Goal: Transaction & Acquisition: Purchase product/service

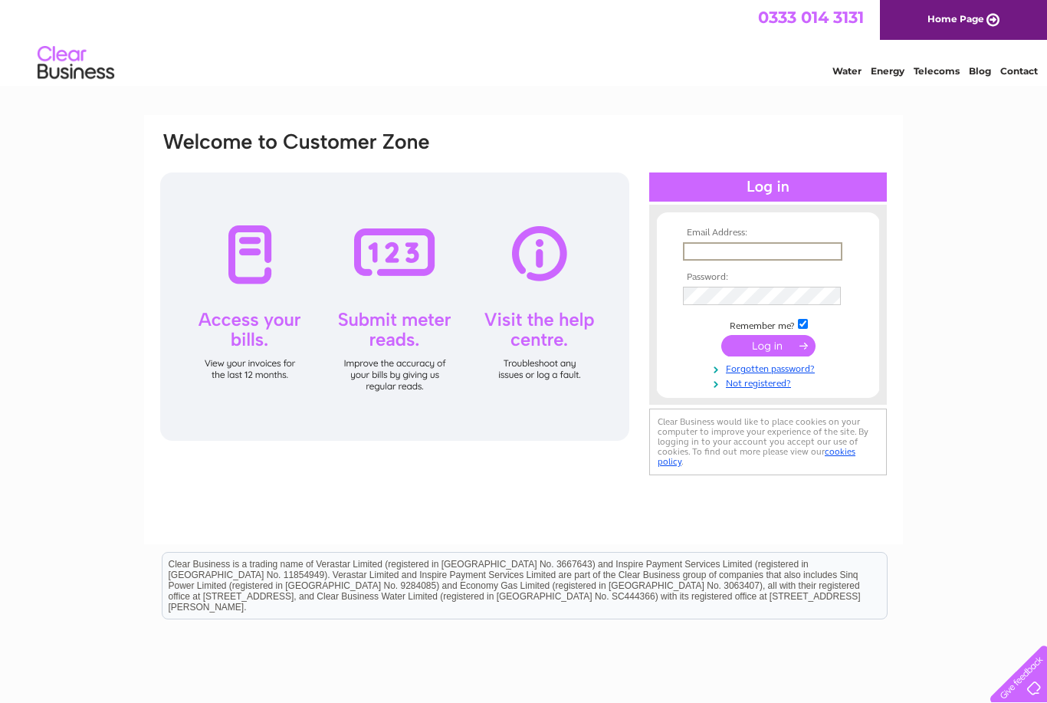
type input "[EMAIL_ADDRESS][DOMAIN_NAME]"
click at [768, 346] on input "submit" at bounding box center [768, 345] width 94 height 21
click at [745, 355] on input "submit" at bounding box center [768, 343] width 94 height 21
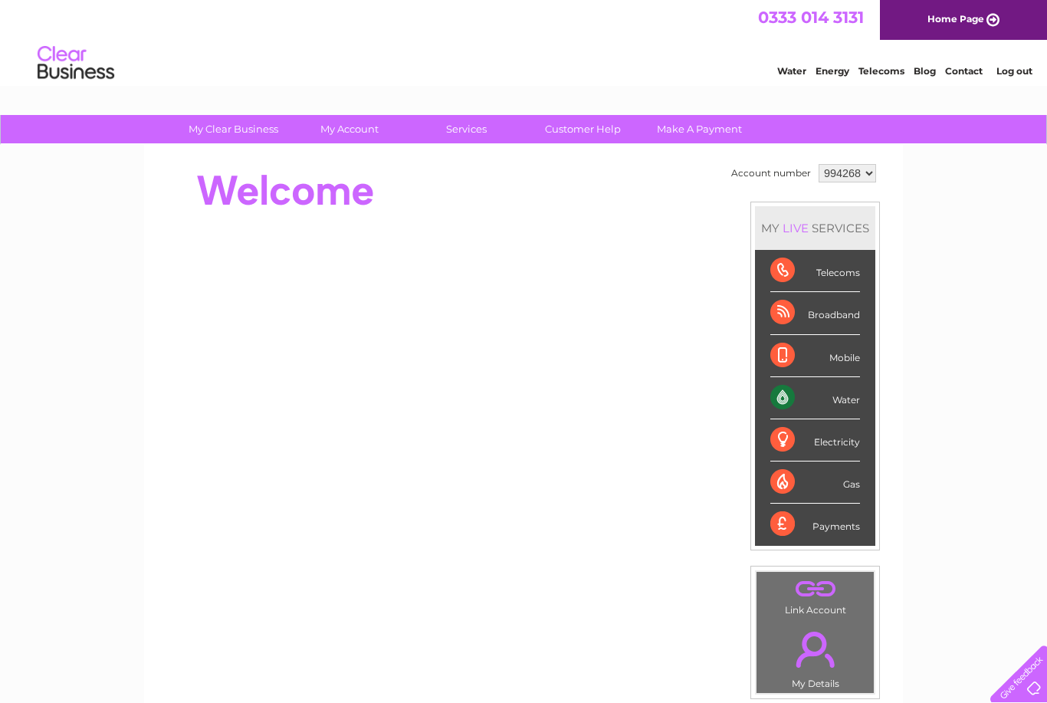
click at [804, 525] on div "Payments" at bounding box center [815, 523] width 90 height 41
click at [797, 529] on div "Payments" at bounding box center [815, 523] width 90 height 41
click at [840, 522] on div "Payments" at bounding box center [815, 523] width 90 height 41
click at [848, 529] on div "Payments" at bounding box center [815, 523] width 90 height 41
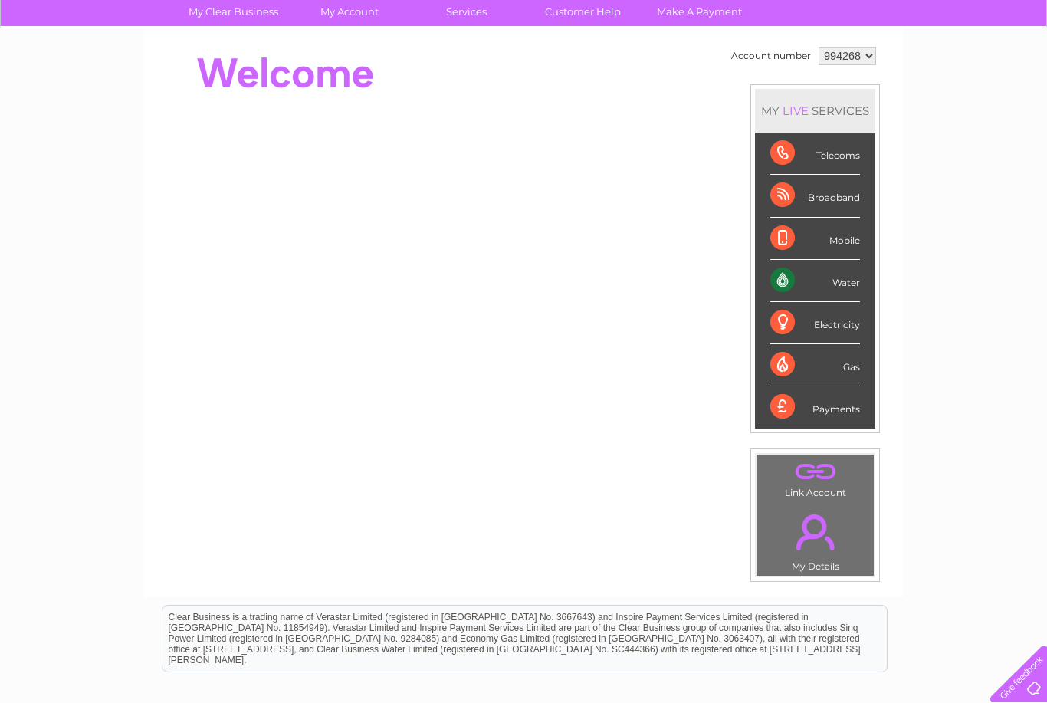
scroll to position [114, 0]
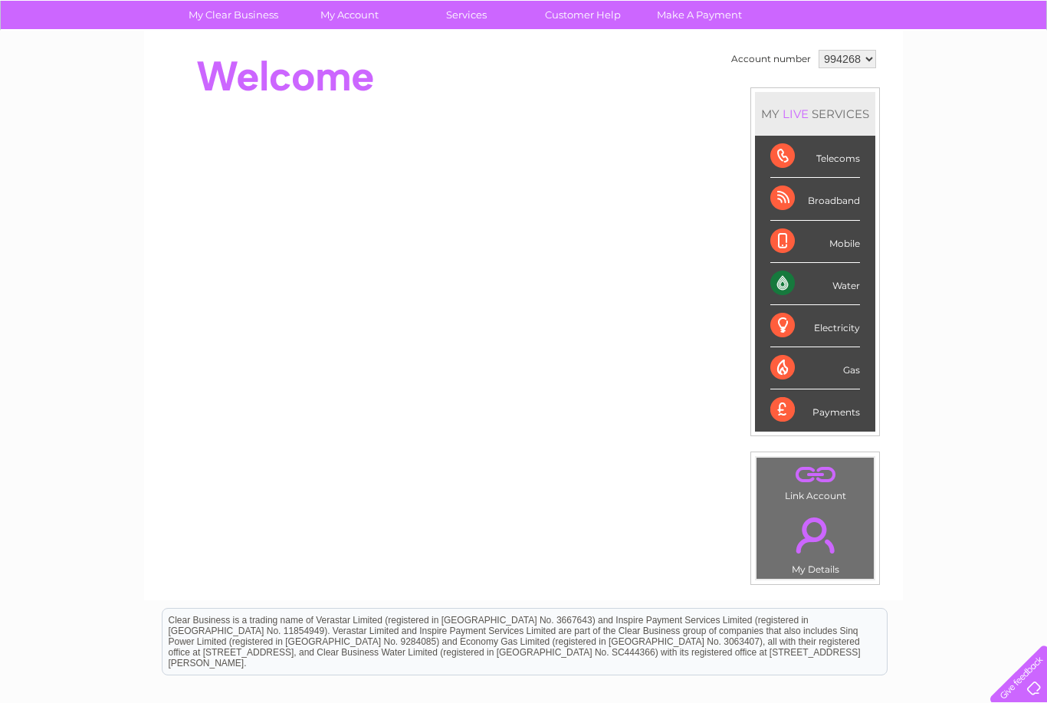
click at [869, 417] on li "Payments" at bounding box center [815, 409] width 120 height 41
click at [840, 421] on div "Payments" at bounding box center [815, 409] width 90 height 41
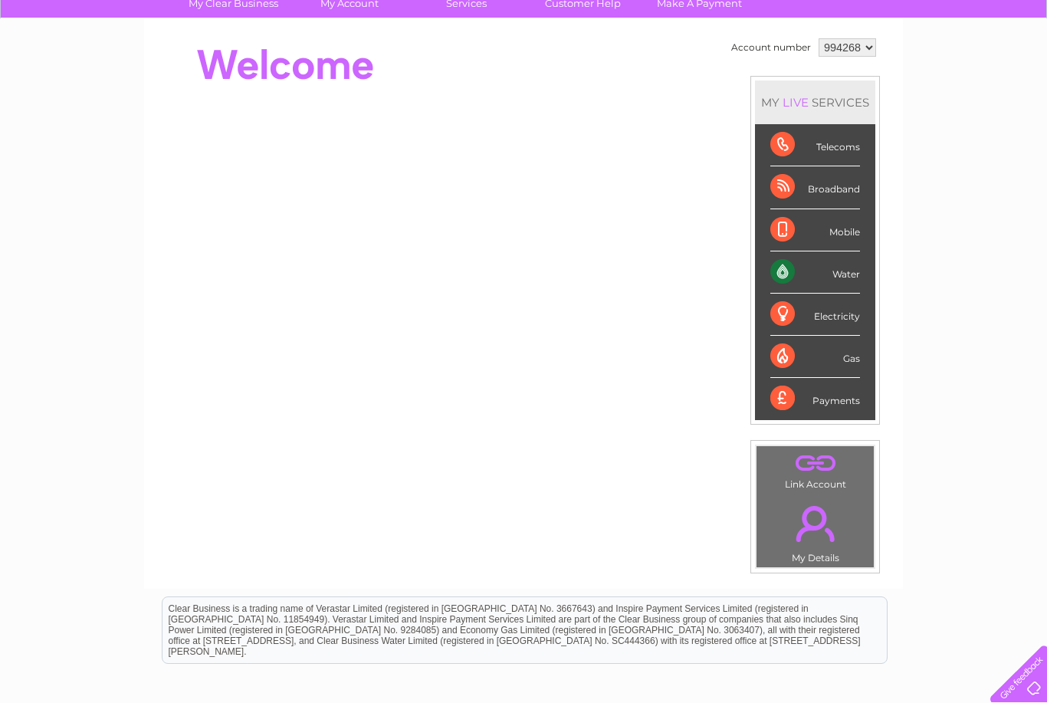
scroll to position [132, 0]
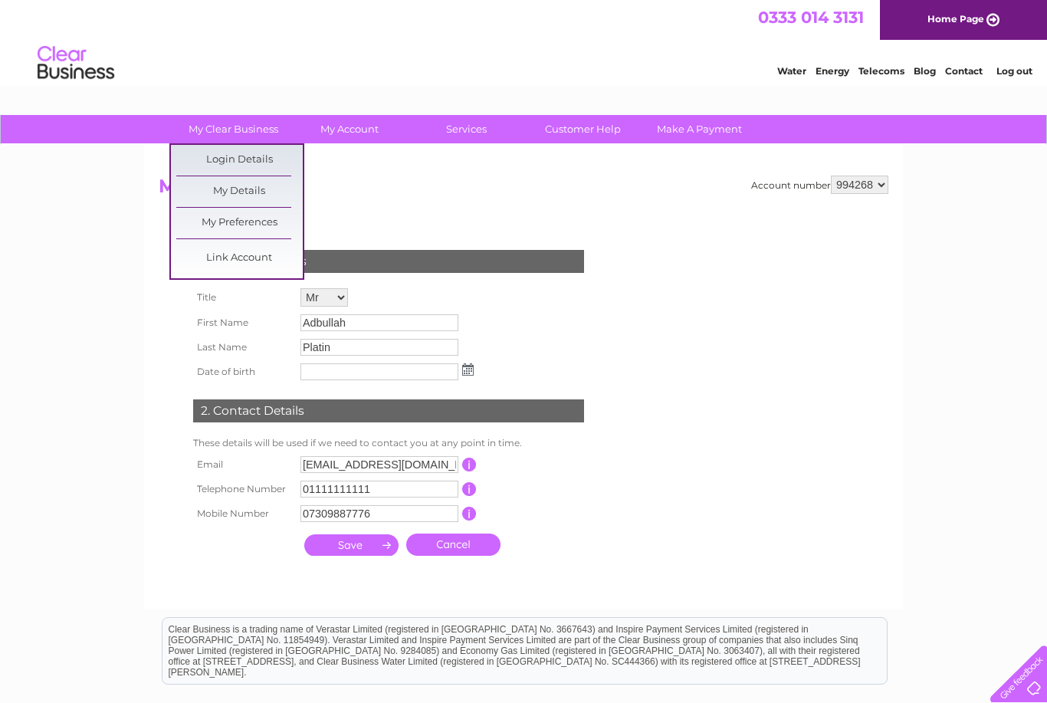
click at [692, 121] on link "Make A Payment" at bounding box center [699, 129] width 126 height 28
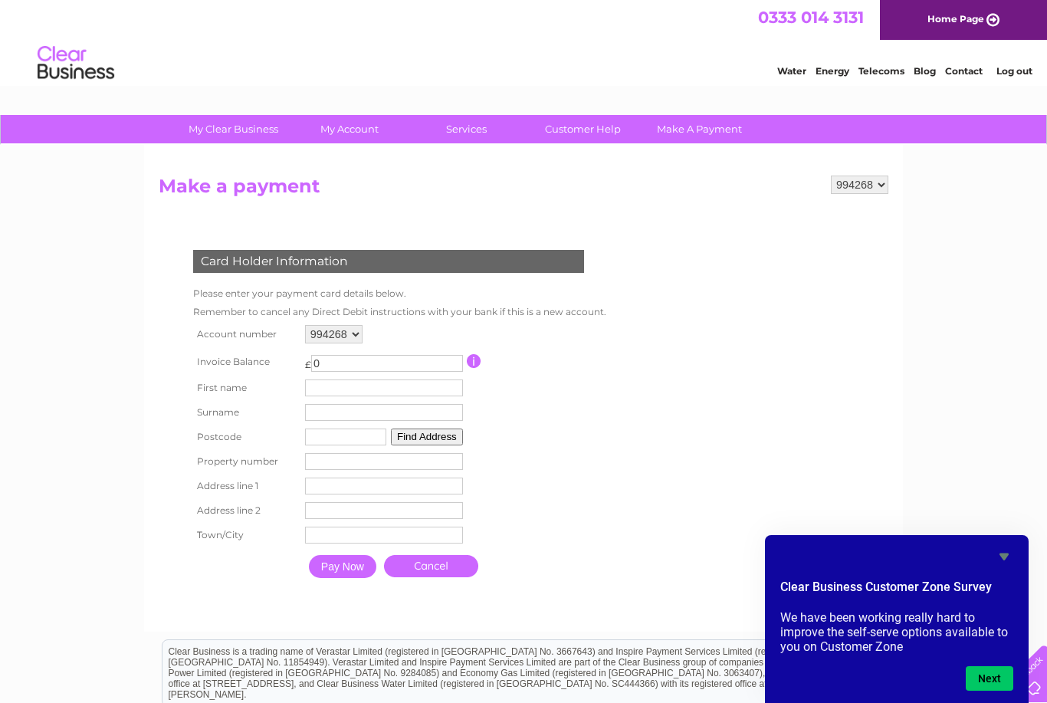
click at [361, 366] on input "0" at bounding box center [387, 363] width 152 height 17
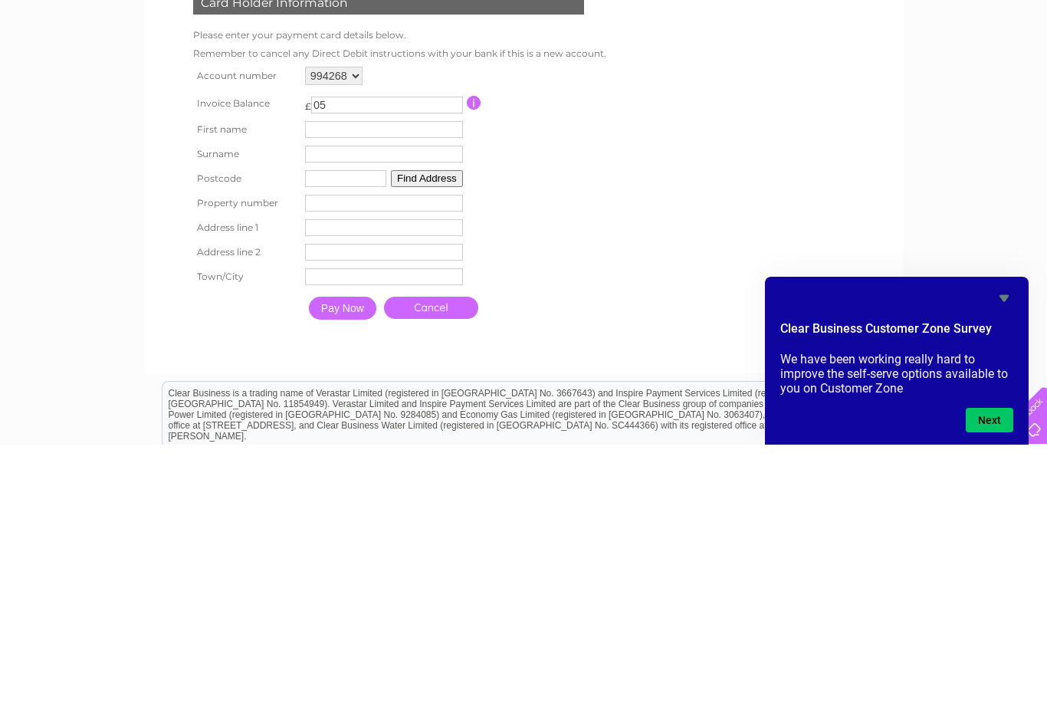
type input "0"
type input "54.06"
click at [343, 375] on td "First name" at bounding box center [383, 387] width 165 height 25
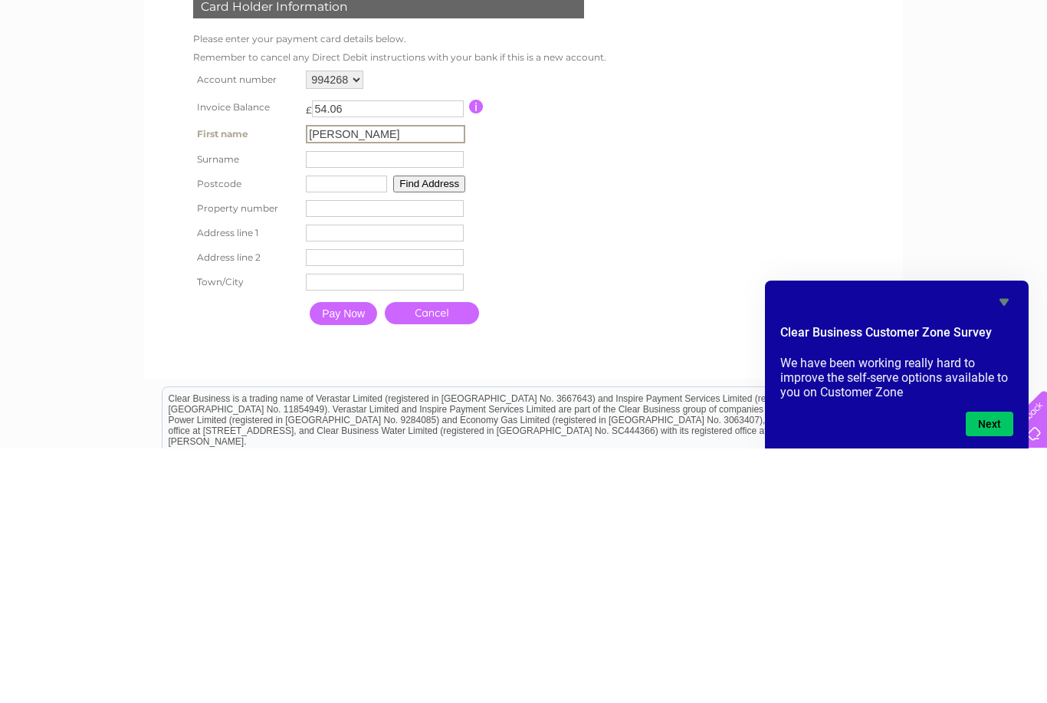
type input "[PERSON_NAME]"
click at [330, 405] on input "text" at bounding box center [385, 413] width 158 height 17
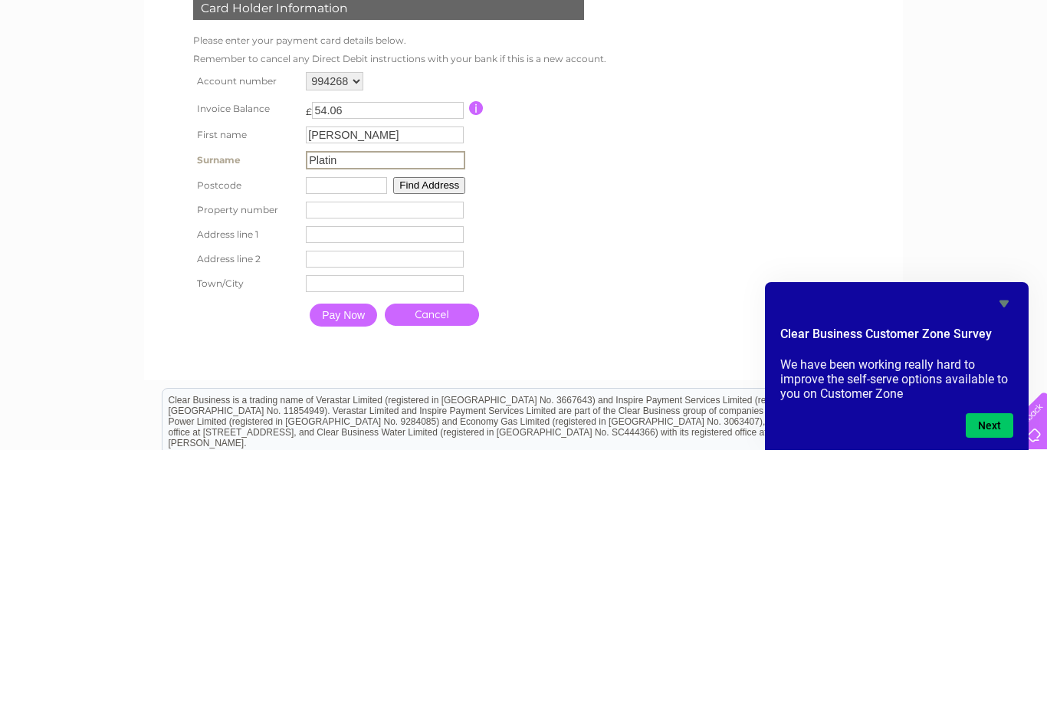
type input "Platin"
click at [333, 430] on input "text" at bounding box center [346, 438] width 81 height 17
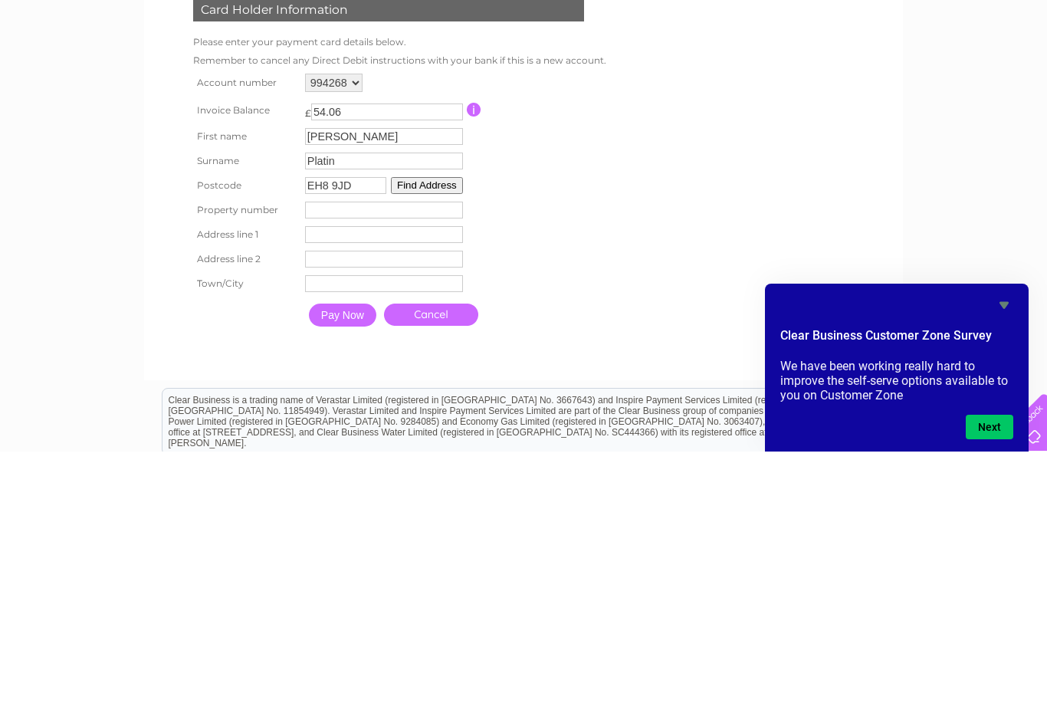
type input "EH8 9JD"
click at [445, 428] on button "Find Address" at bounding box center [427, 436] width 72 height 17
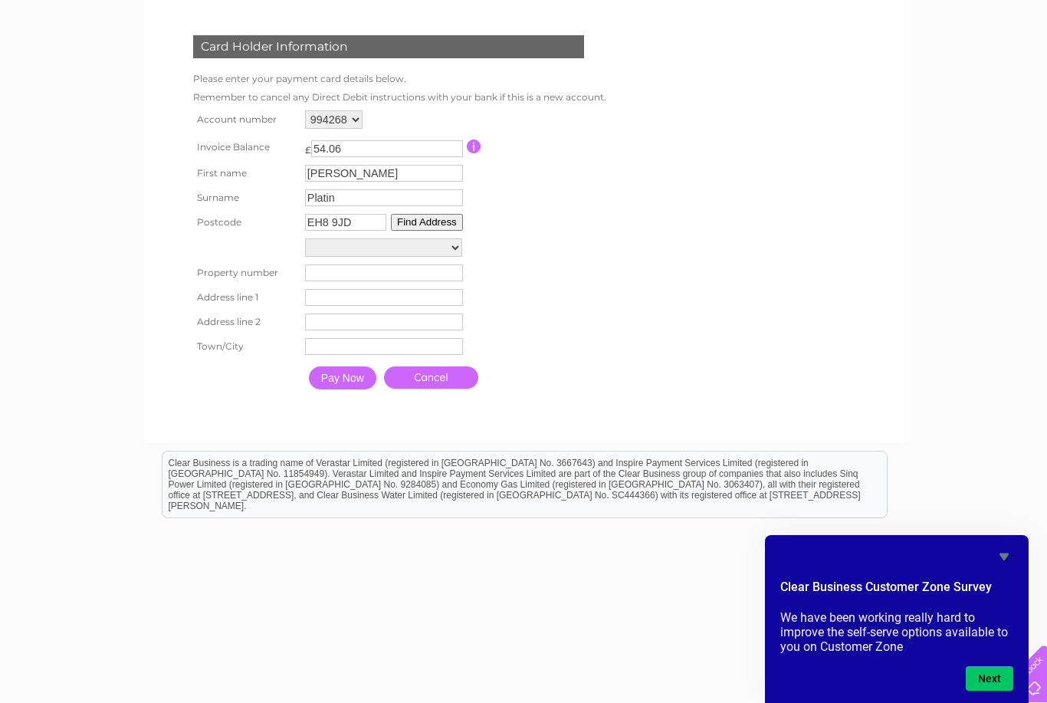
click at [336, 257] on select "[GEOGRAPHIC_DATA] [GEOGRAPHIC_DATA] [GEOGRAPHIC_DATA] 5/4, [GEOGRAPHIC_DATA] 5/…" at bounding box center [383, 247] width 157 height 18
select select "[STREET_ADDRESS]"
type input "7"
type input "[GEOGRAPHIC_DATA]"
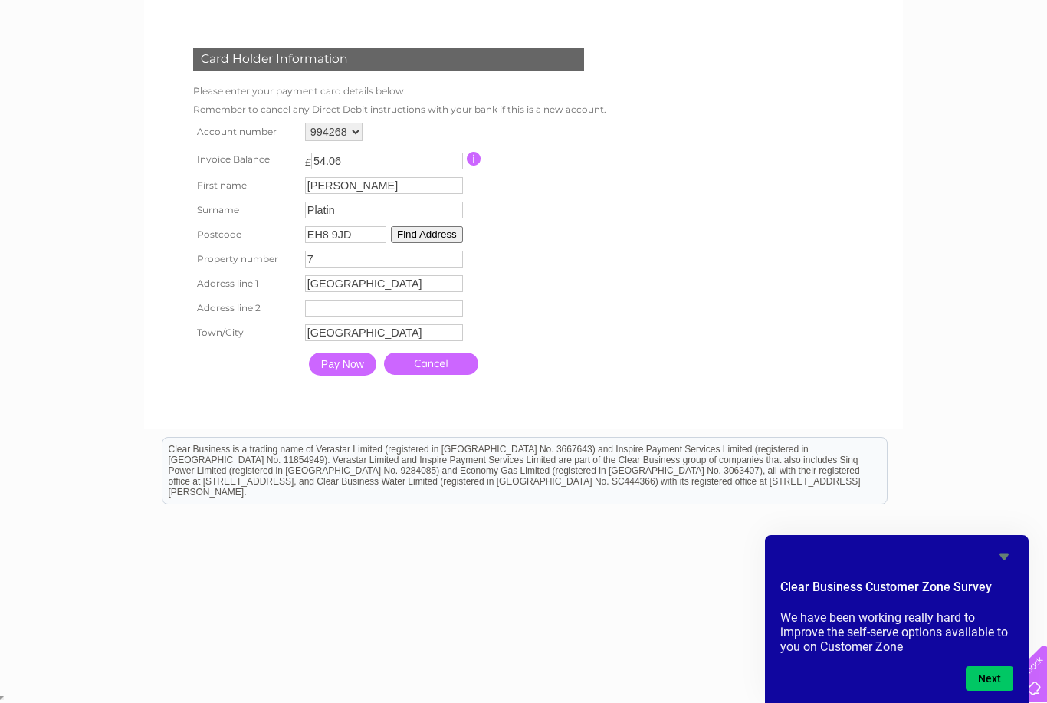
click at [342, 367] on input "Pay Now" at bounding box center [342, 363] width 67 height 23
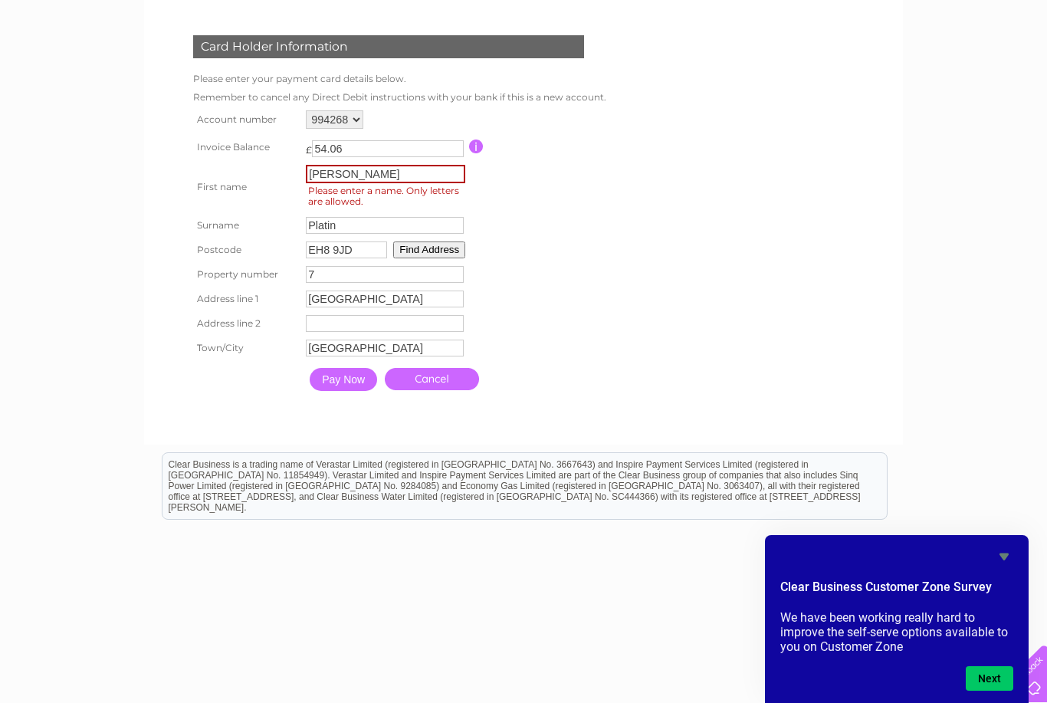
click at [411, 176] on input "[PERSON_NAME]" at bounding box center [385, 174] width 159 height 18
type input "[PERSON_NAME]"
click at [371, 228] on input "Platin" at bounding box center [385, 225] width 158 height 17
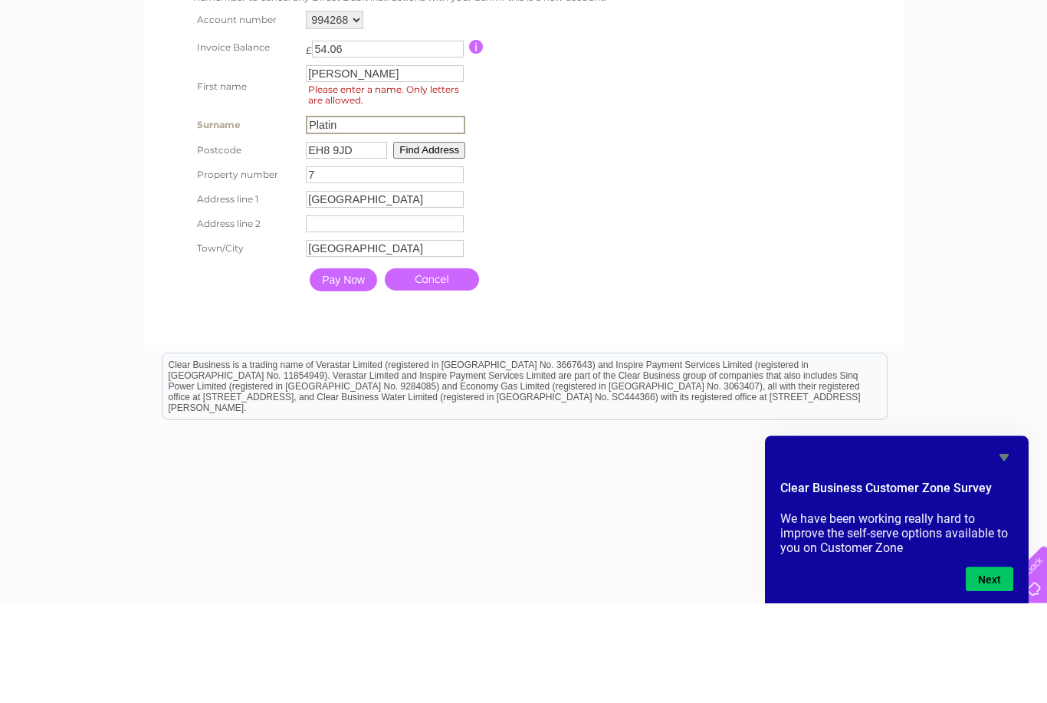
click at [350, 368] on input "Pay Now" at bounding box center [343, 379] width 67 height 23
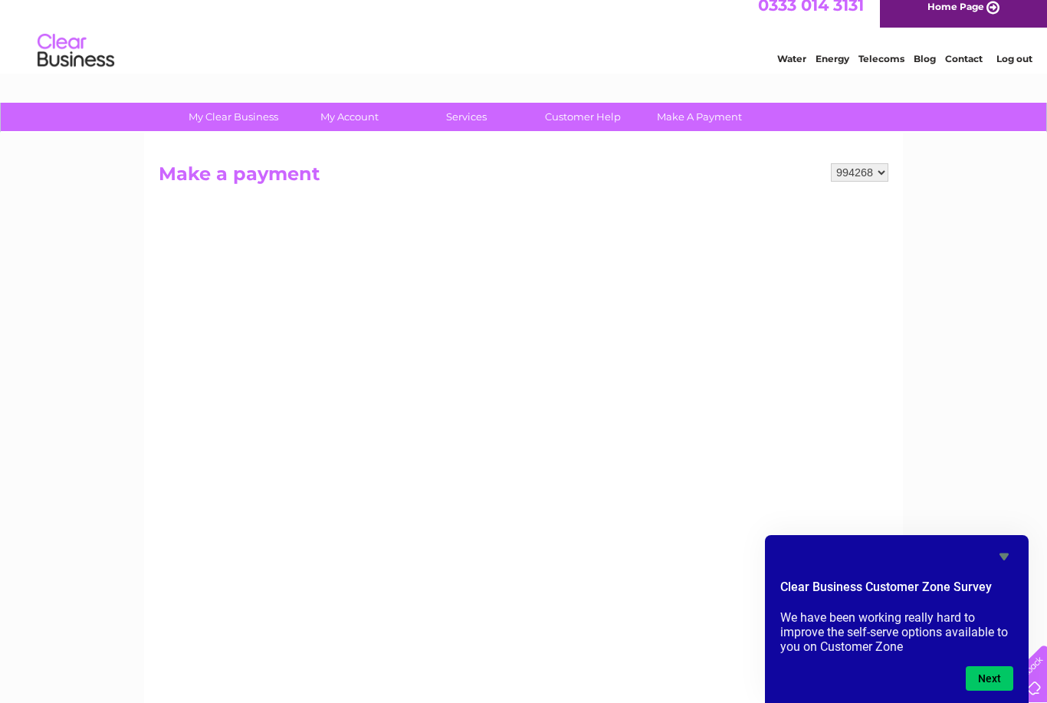
scroll to position [0, 0]
